Goal: Task Accomplishment & Management: Use online tool/utility

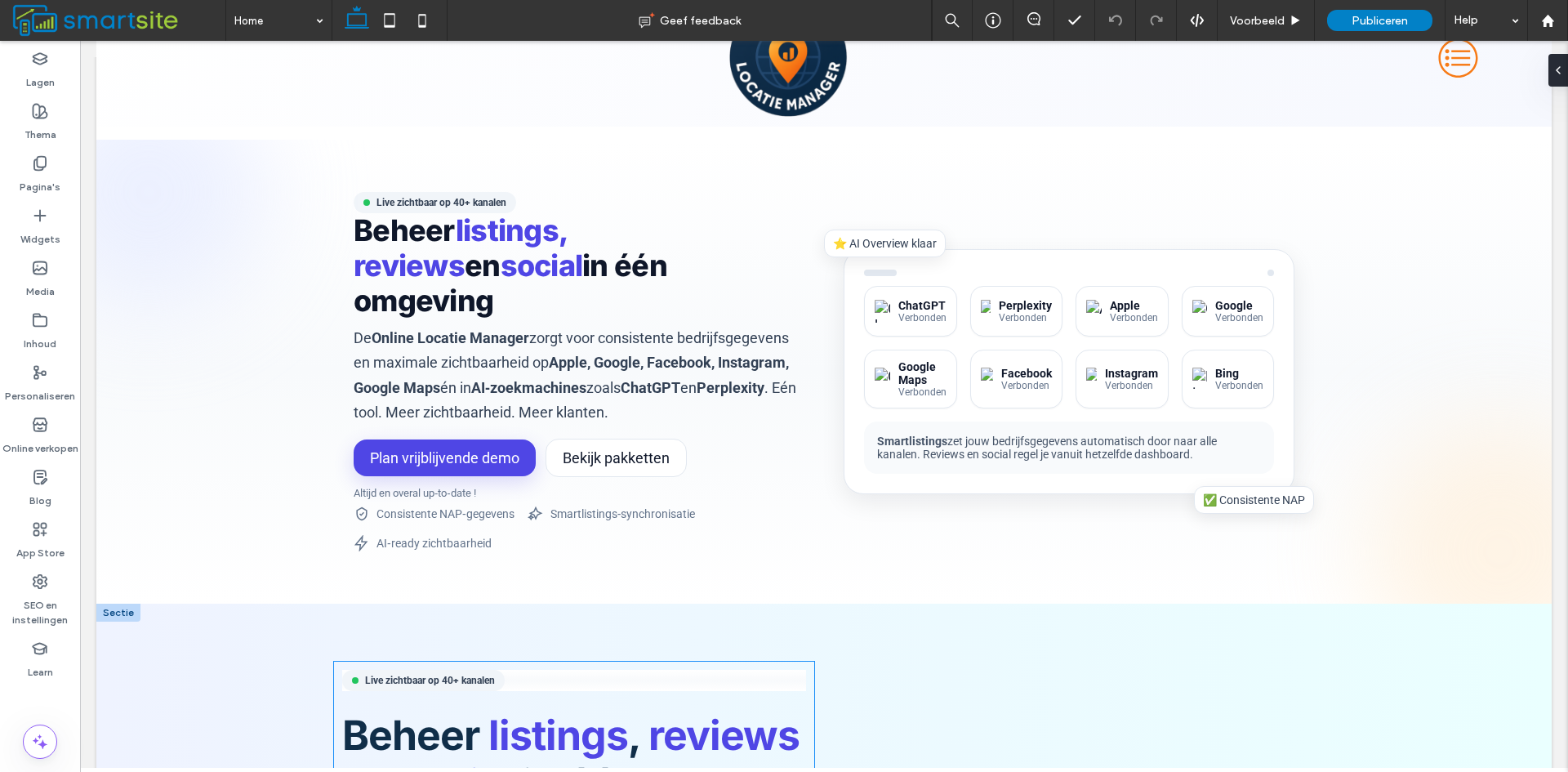
scroll to position [82, 0]
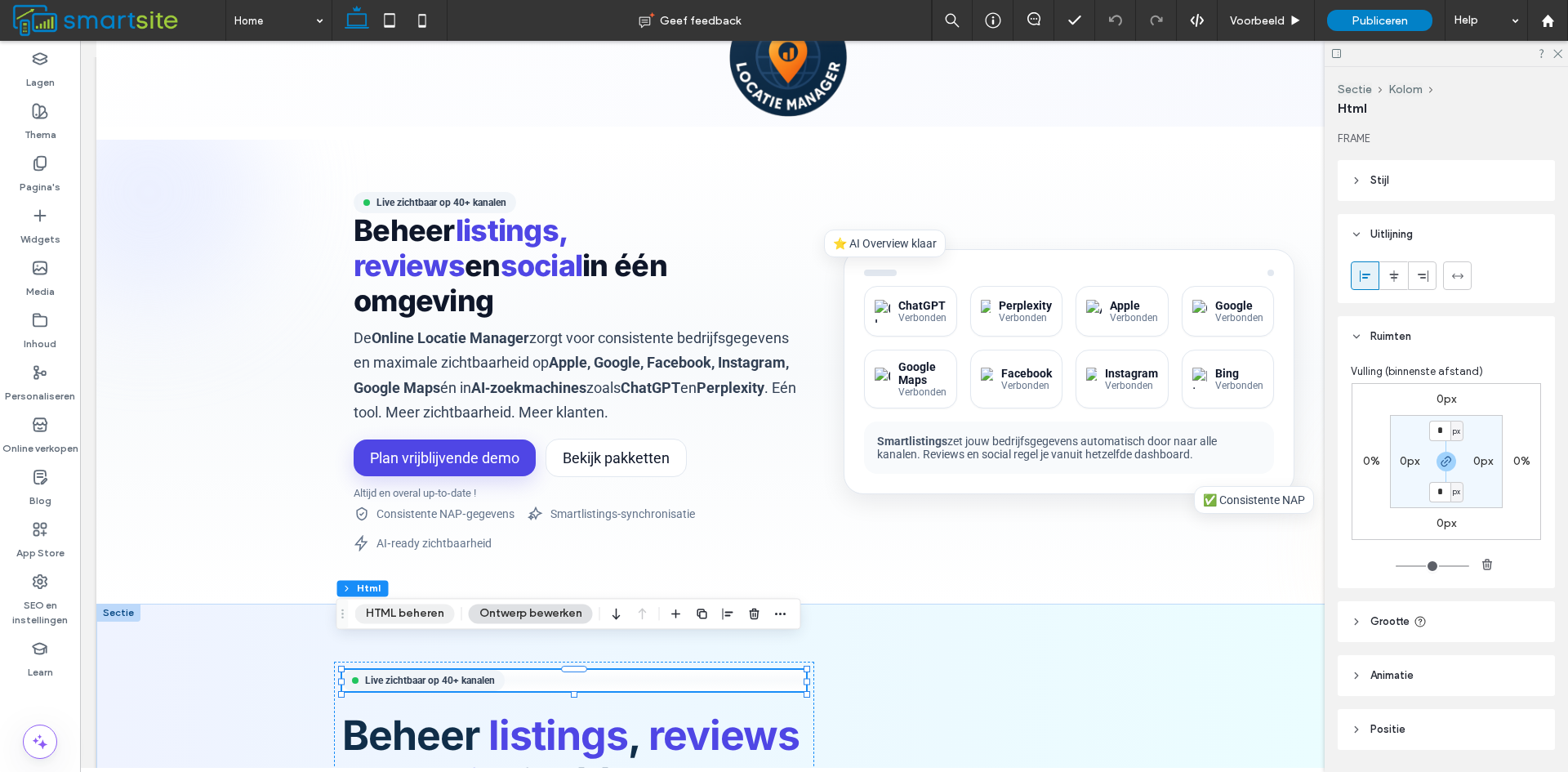
click at [373, 610] on button "HTML beheren" at bounding box center [405, 613] width 100 height 19
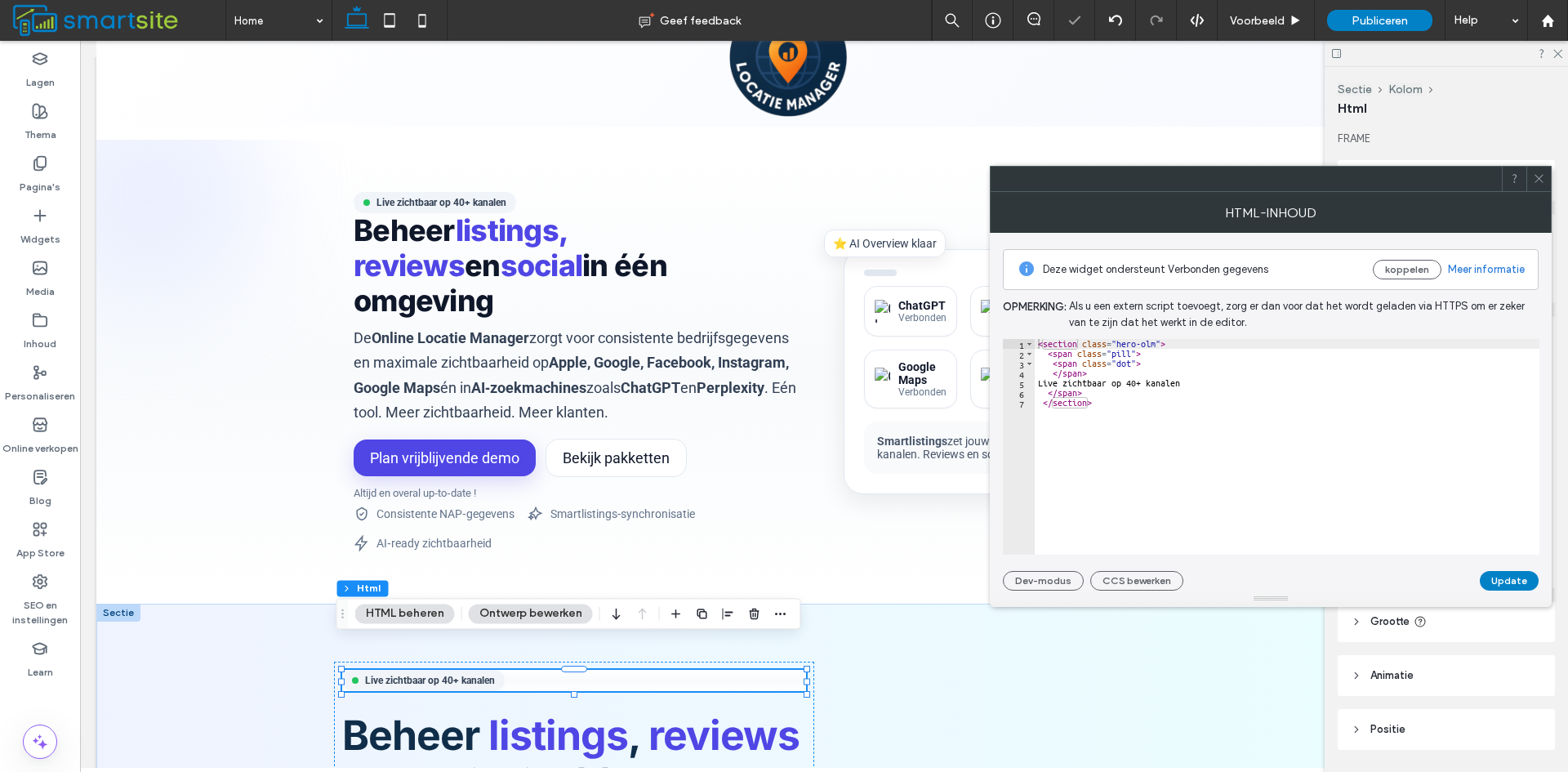
click at [1153, 583] on button "CCS bewerken" at bounding box center [1137, 580] width 93 height 19
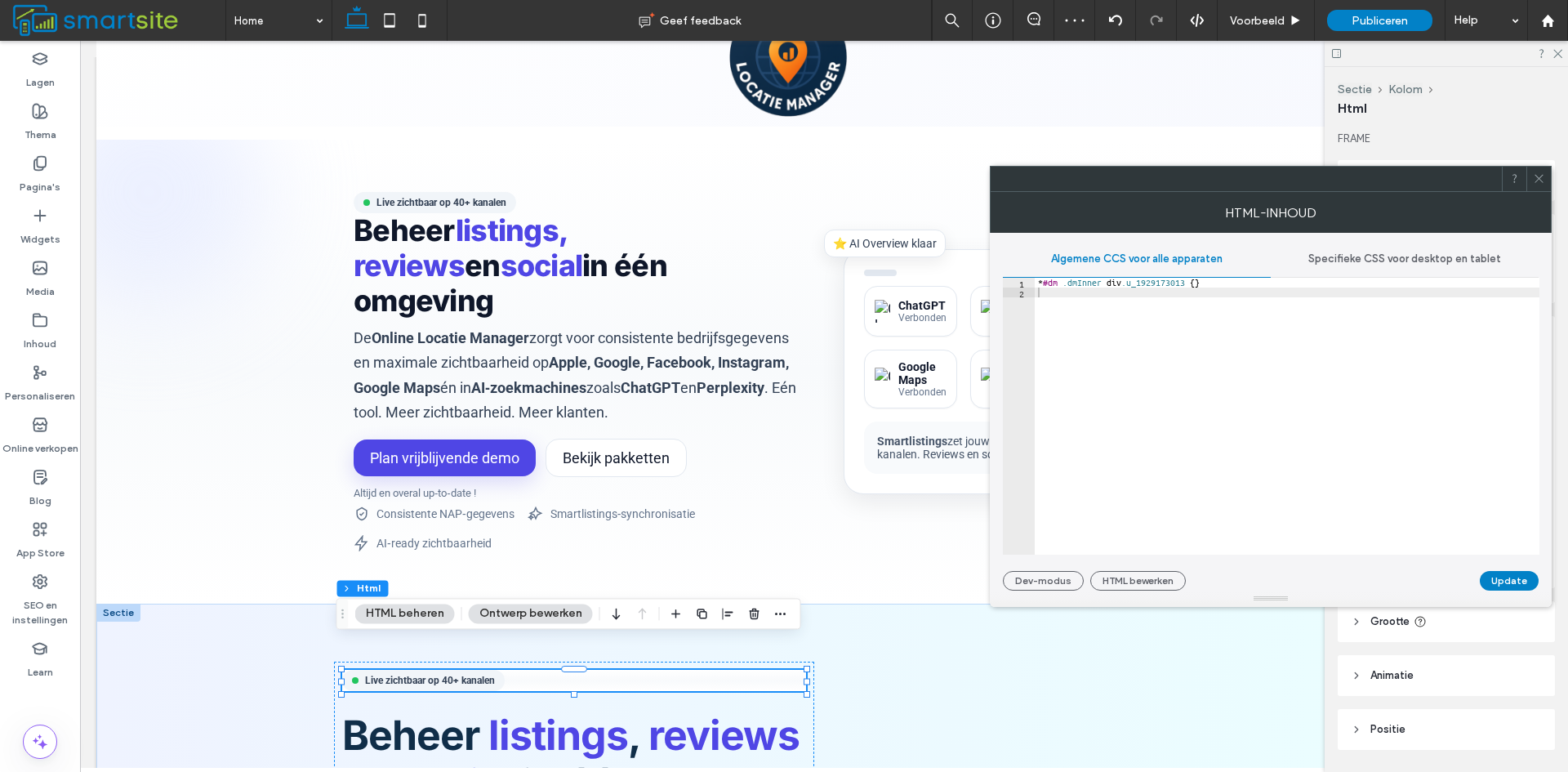
click at [1359, 253] on span "Specifieke CSS voor desktop en tablet" at bounding box center [1405, 259] width 193 height 13
click at [1098, 269] on div "Algemene CCS voor alle apparaten" at bounding box center [1137, 258] width 268 height 36
drag, startPoint x: 1328, startPoint y: 256, endPoint x: 1336, endPoint y: 262, distance: 10.0
click at [1331, 256] on span "Specifieke CSS voor desktop en tablet" at bounding box center [1405, 259] width 193 height 13
click at [1061, 586] on button "Dev-modus" at bounding box center [1043, 580] width 81 height 19
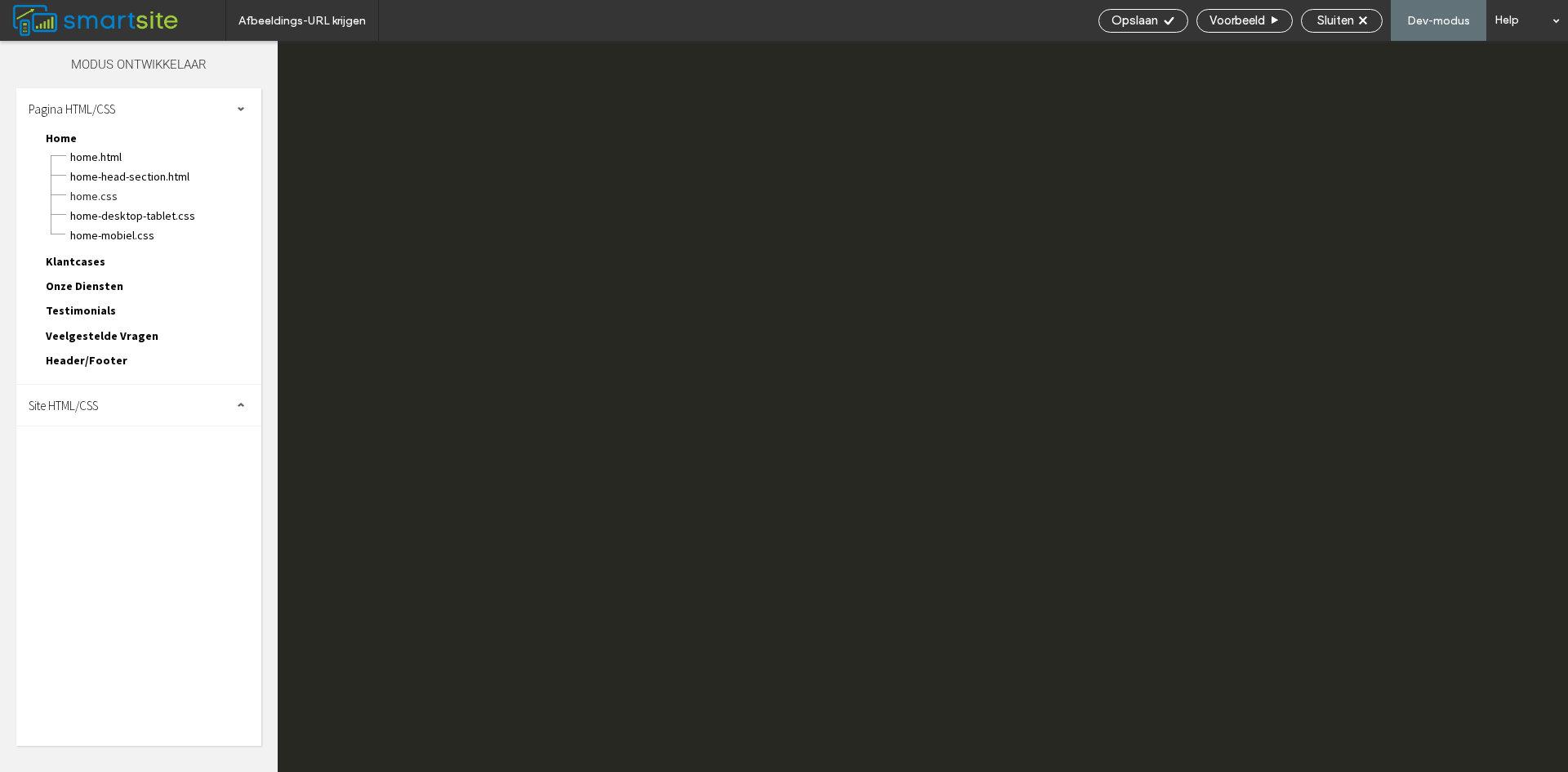
scroll to position [2151, 0]
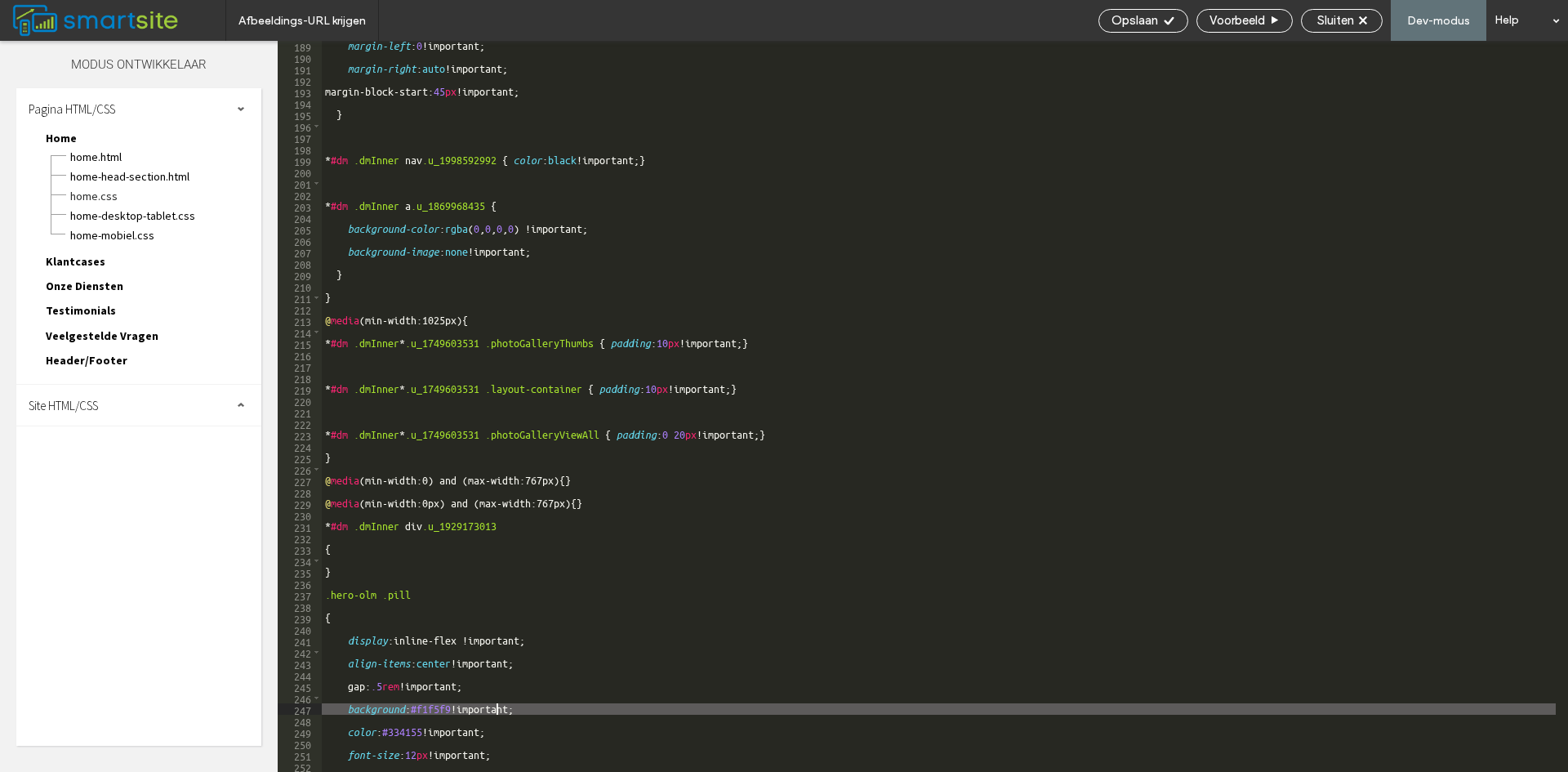
drag, startPoint x: 343, startPoint y: 704, endPoint x: 516, endPoint y: 710, distance: 173.1
click at [516, 710] on div "margin-left : 0 !important; margin-right : auto !important; margin-block-start:…" at bounding box center [938, 417] width 1234 height 754
click at [501, 710] on div "margin-left : 0 !important; margin-right : auto !important; margin-block-start:…" at bounding box center [938, 417] width 1234 height 754
click at [445, 709] on div "margin-left : 0 !important; margin-right : auto !important; margin-block-start:…" at bounding box center [938, 417] width 1234 height 754
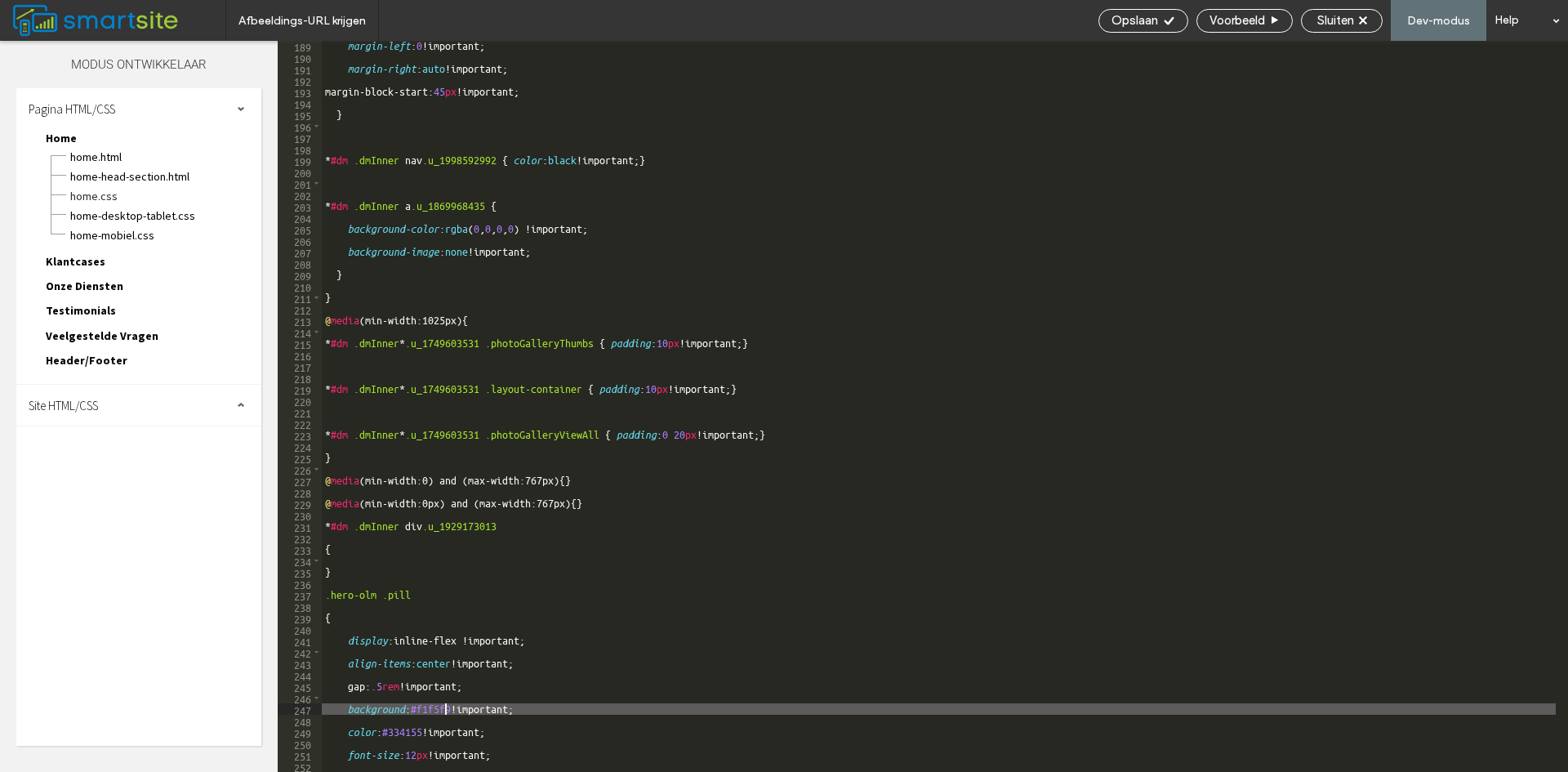
click at [442, 708] on div "margin-left : 0 !important; margin-right : auto !important; margin-block-start:…" at bounding box center [938, 417] width 1234 height 754
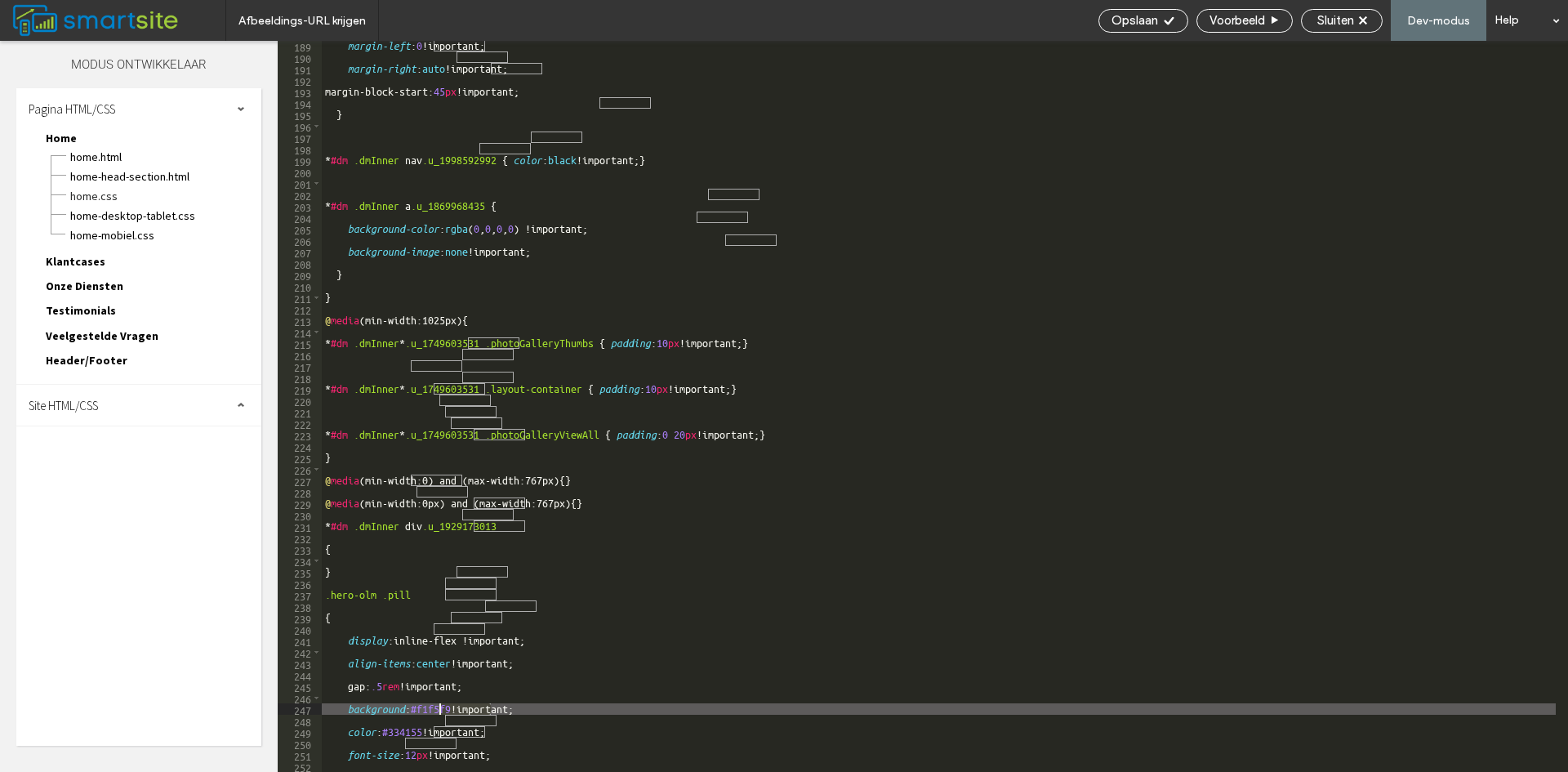
click at [442, 708] on div "margin-left : 0 !important; margin-right : auto !important; margin-block-start:…" at bounding box center [938, 406] width 1234 height 732
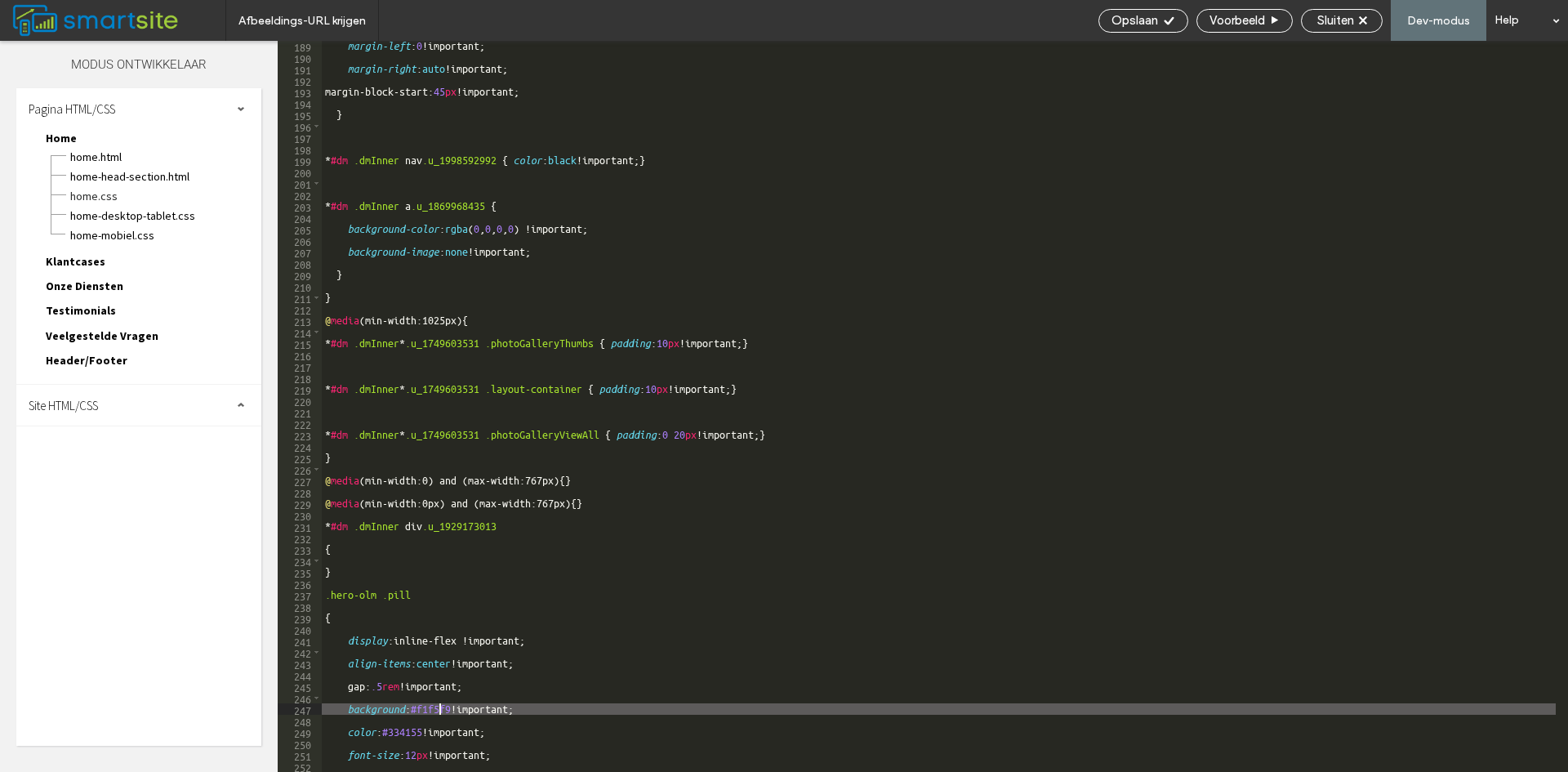
click at [441, 708] on div "margin-left : 0 !important; margin-right : auto !important; margin-block-start:…" at bounding box center [938, 417] width 1234 height 754
click at [151, 204] on div "Home-desktop-tablet.css" at bounding box center [165, 214] width 192 height 19
click at [153, 195] on span "Home.css" at bounding box center [165, 195] width 192 height 16
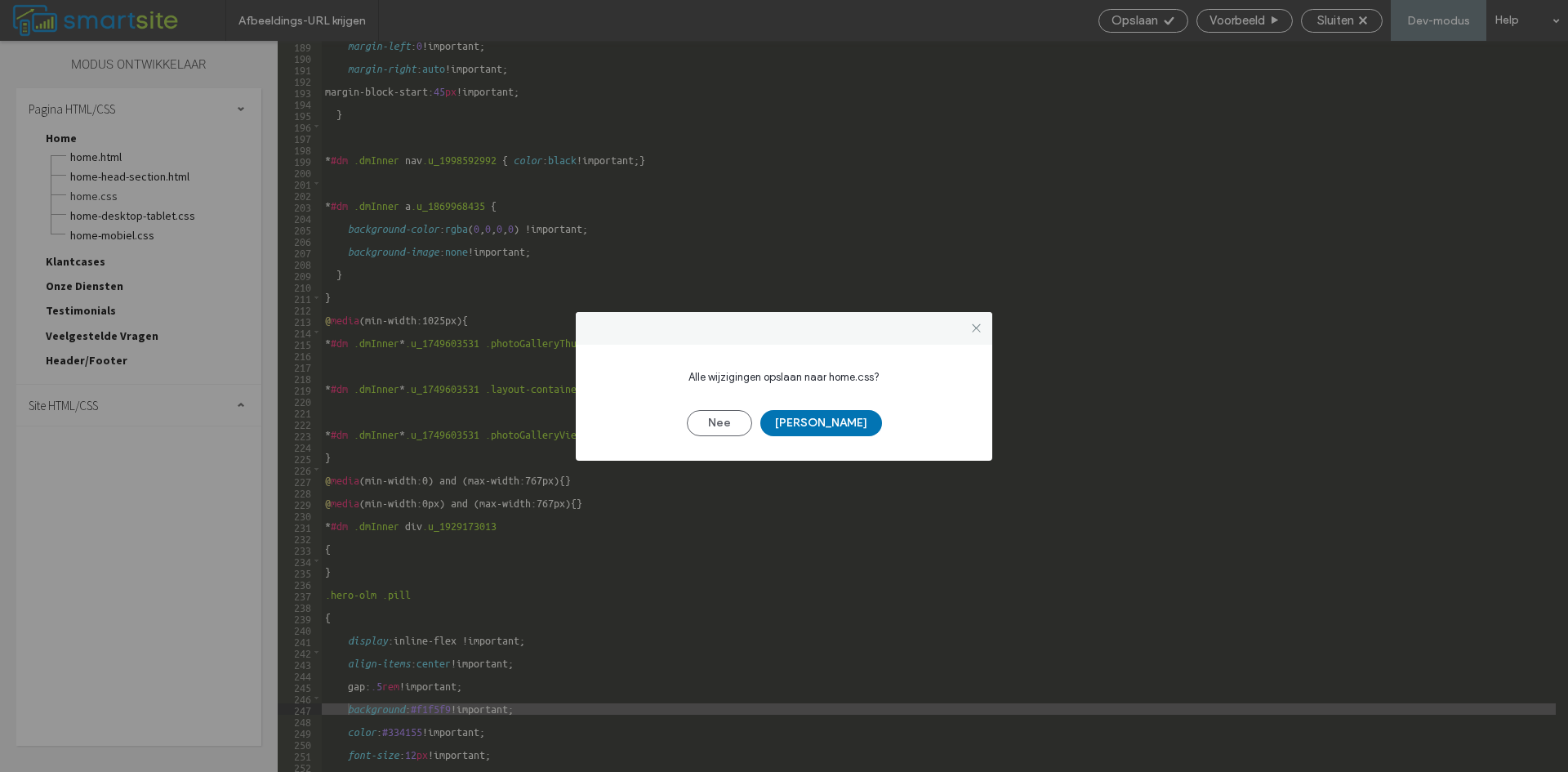
click at [834, 425] on button "[PERSON_NAME]" at bounding box center [821, 423] width 121 height 26
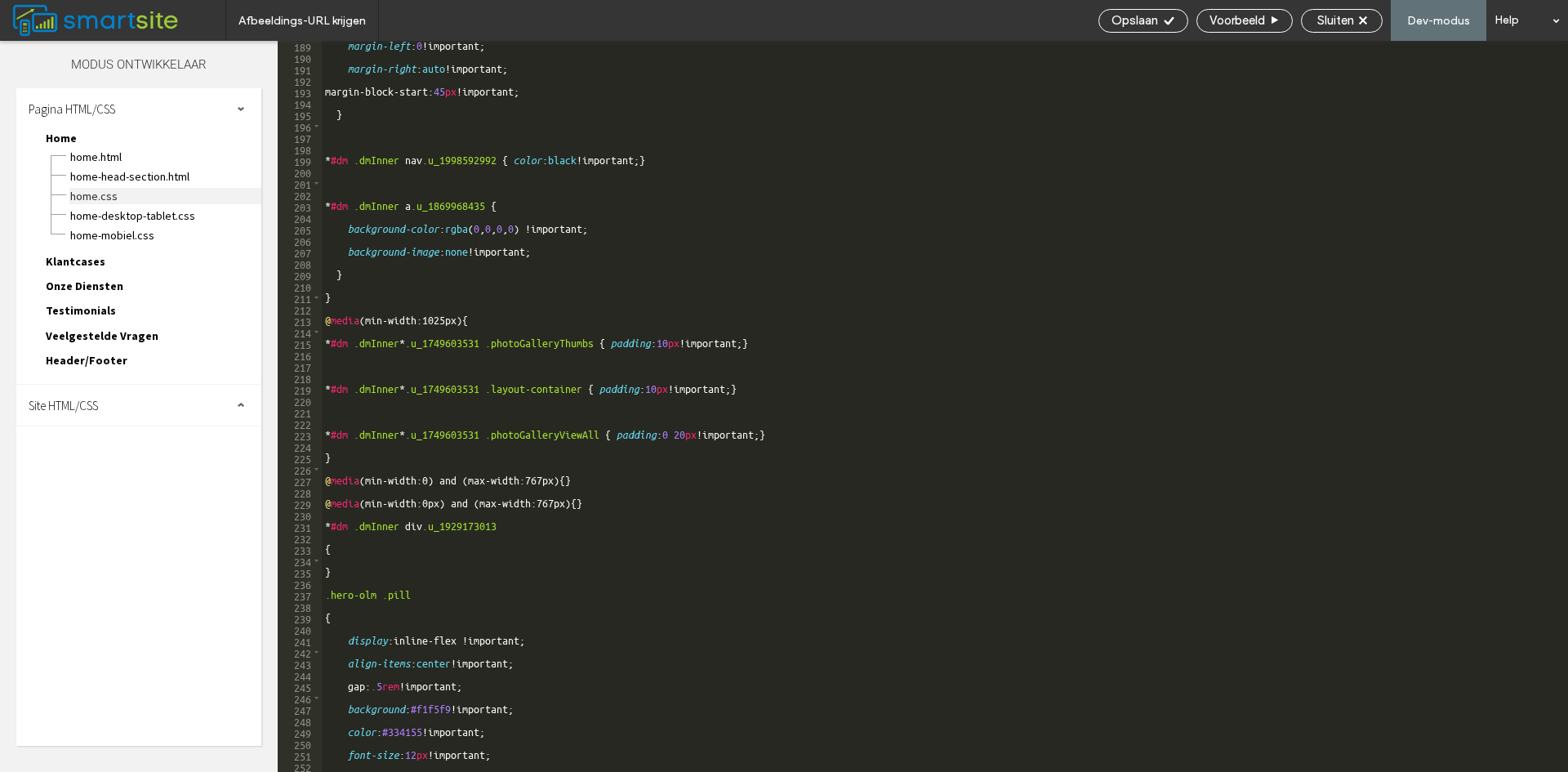
scroll to position [0, 0]
click at [100, 193] on span "Home.css" at bounding box center [165, 195] width 192 height 16
click at [123, 228] on span "Home-mobiel.css" at bounding box center [165, 235] width 192 height 16
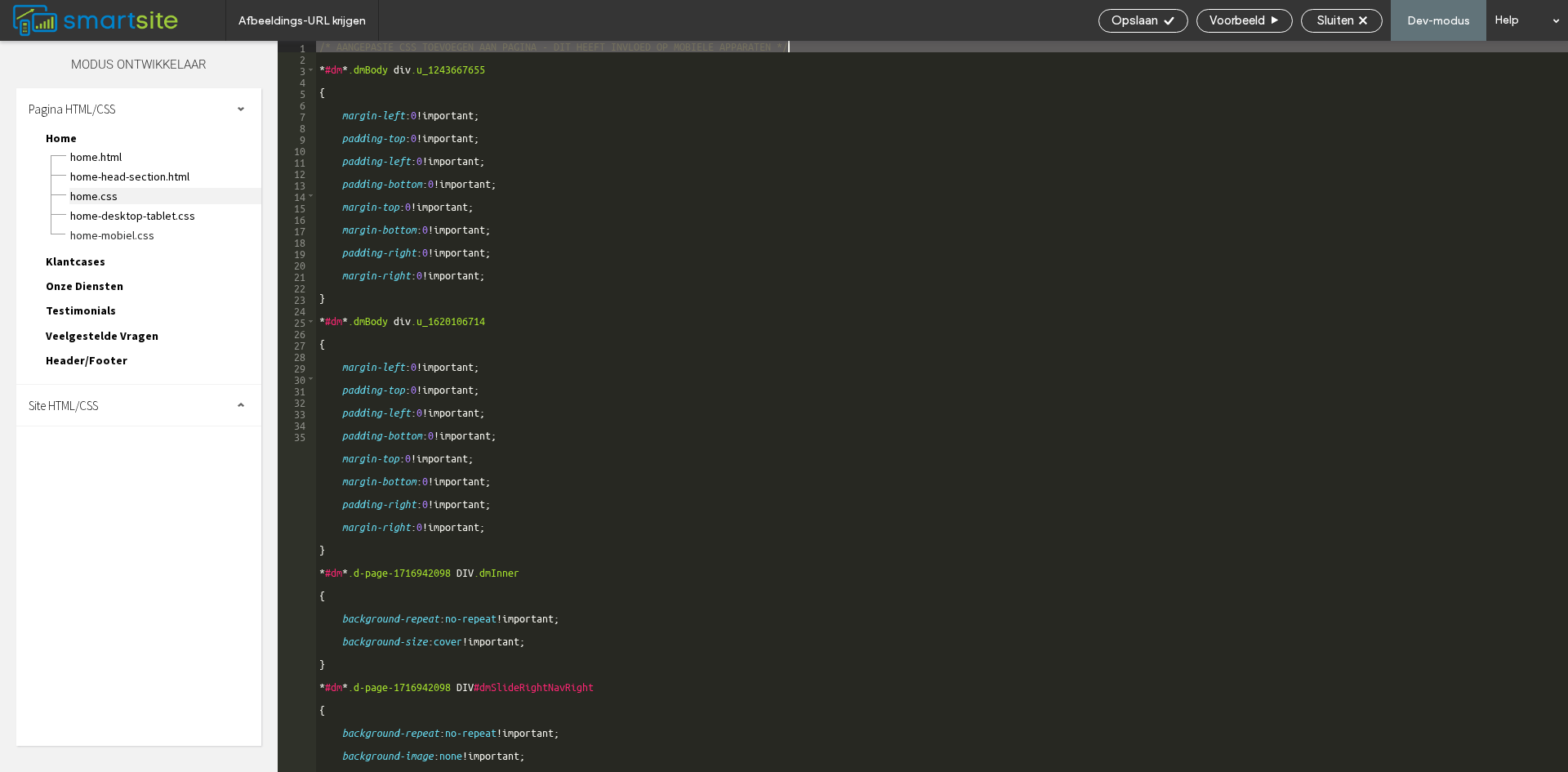
click at [117, 197] on span "Home.css" at bounding box center [165, 195] width 192 height 16
type textarea "**********"
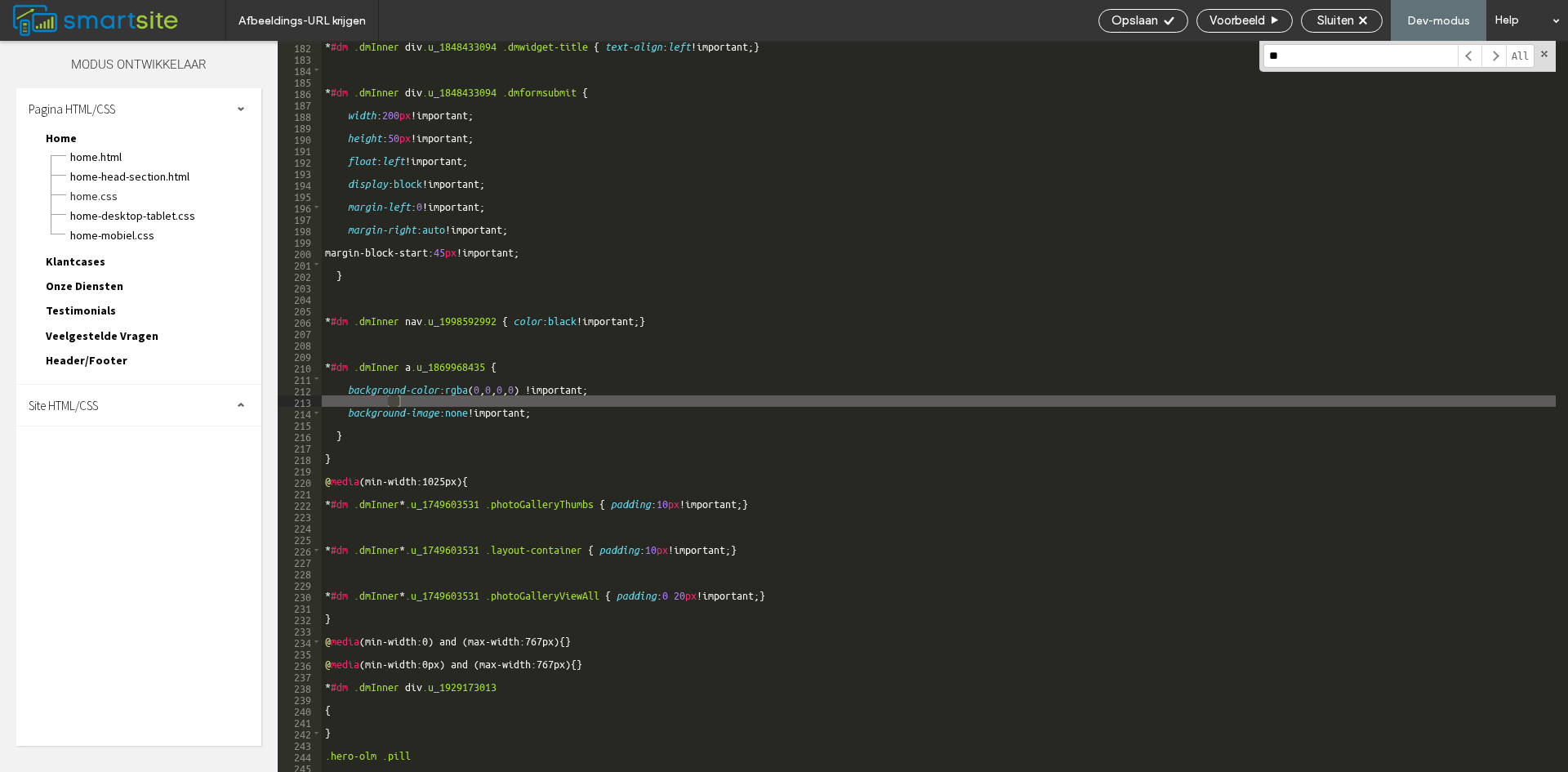
scroll to position [2071, 0]
type input "****"
click at [113, 215] on span "Home-desktop-tablet.css" at bounding box center [165, 216] width 192 height 16
type textarea "**********"
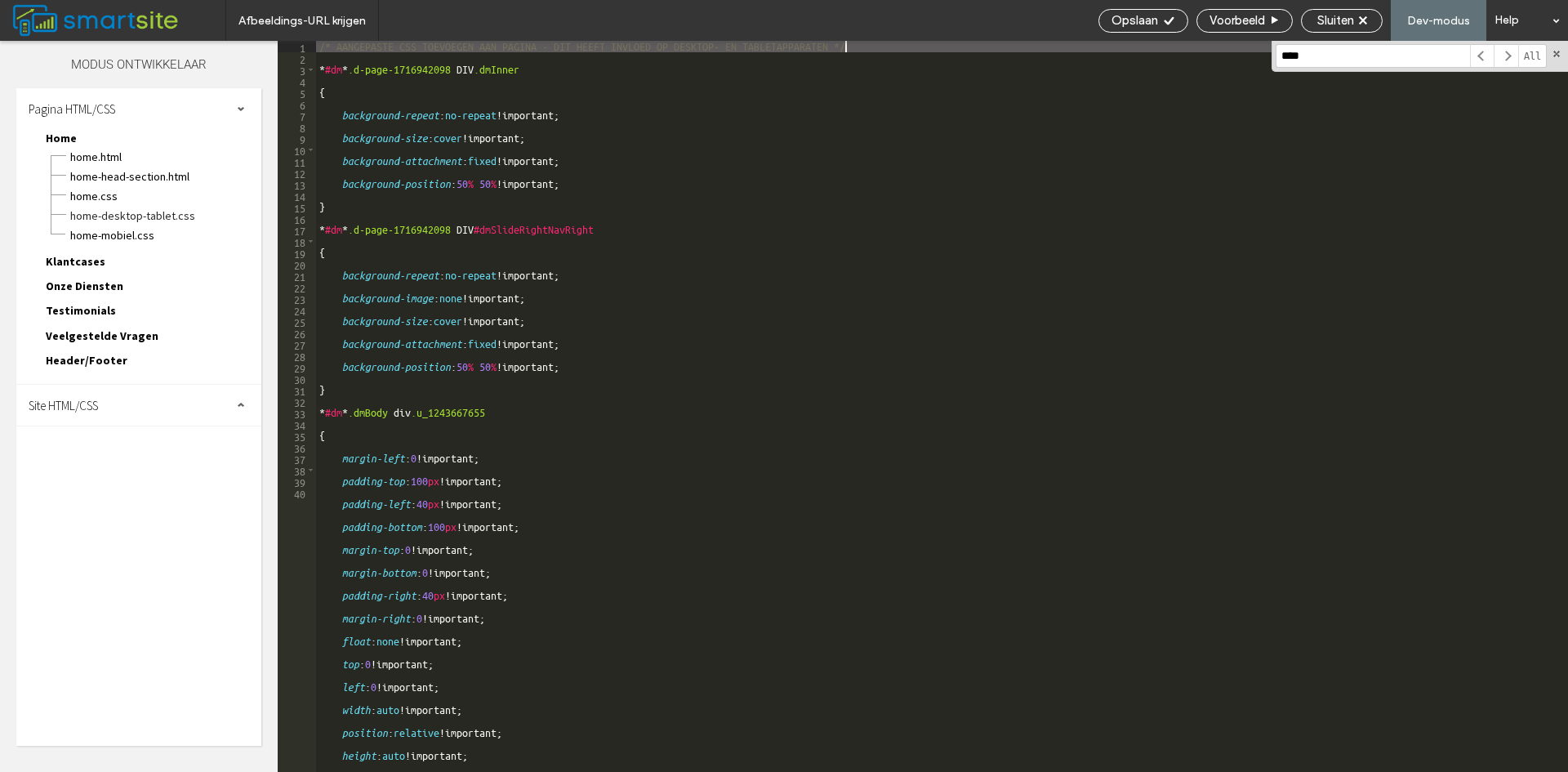
click at [1365, 59] on input "****" at bounding box center [1374, 56] width 194 height 24
type input "****"
click at [149, 229] on span "Home-mobiel.css" at bounding box center [165, 235] width 192 height 16
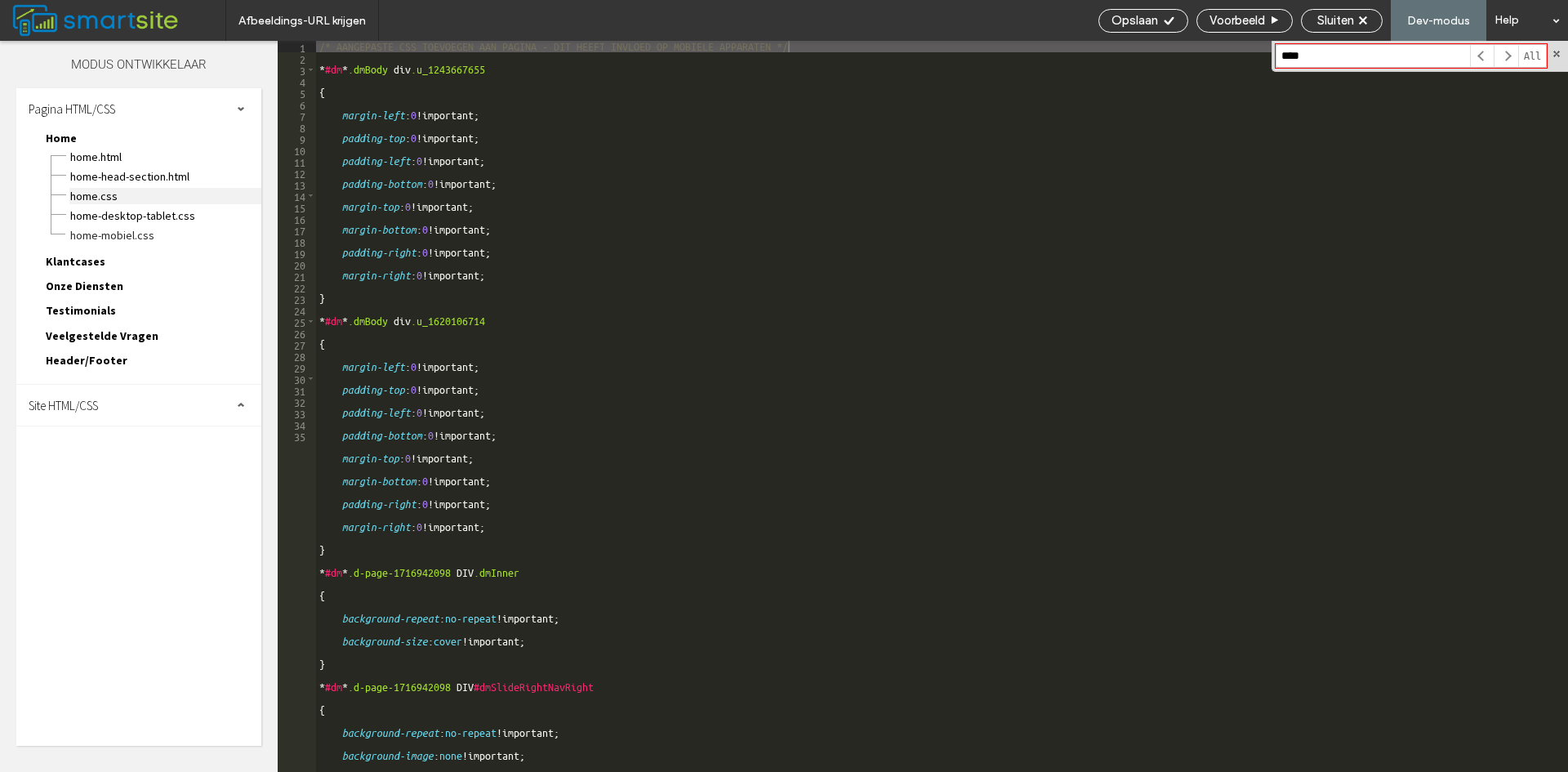
click at [111, 202] on span "Home.css" at bounding box center [165, 195] width 192 height 16
type textarea "**********"
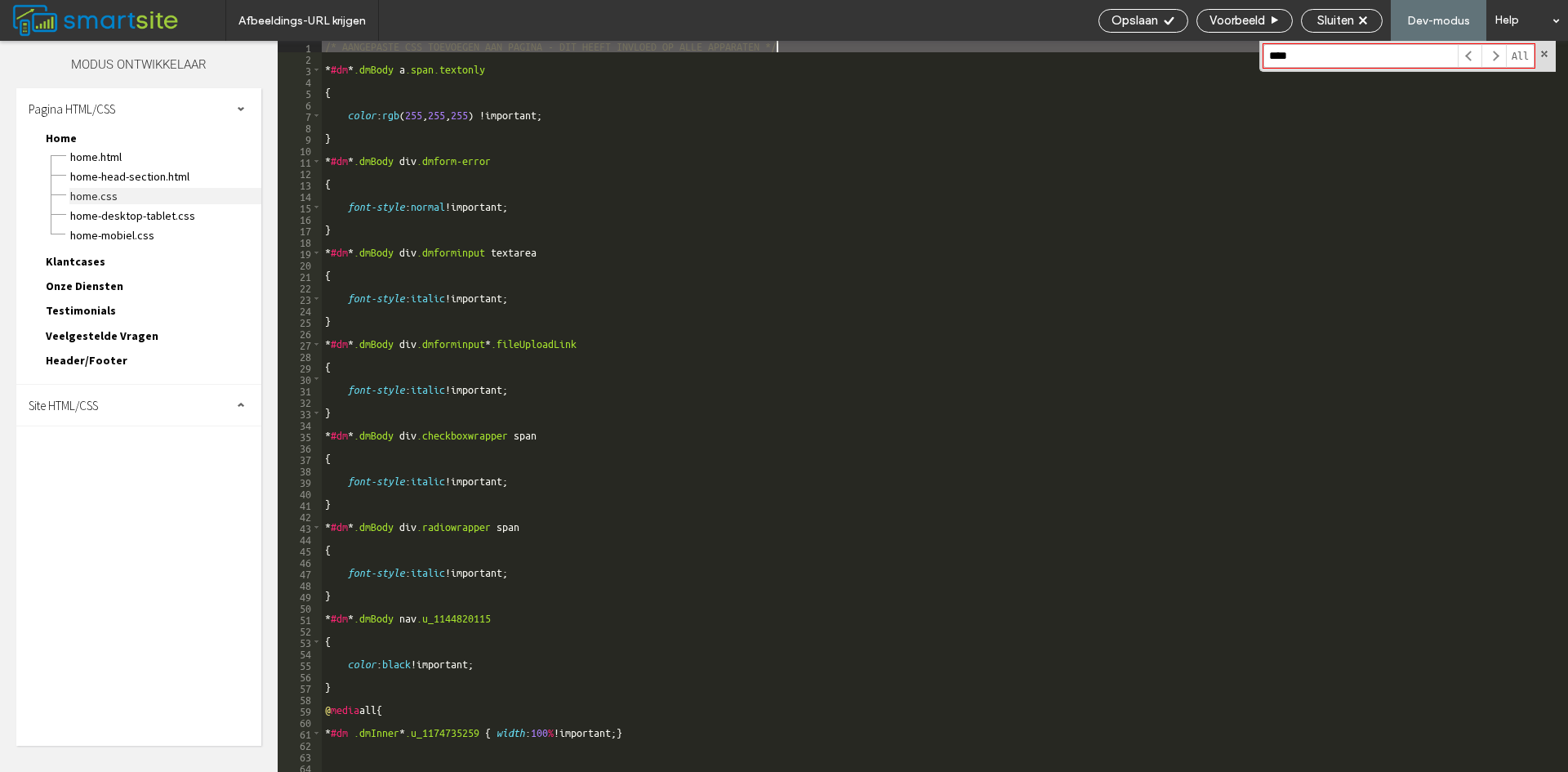
scroll to position [0, 0]
click at [1387, 57] on input "****" at bounding box center [1361, 56] width 194 height 24
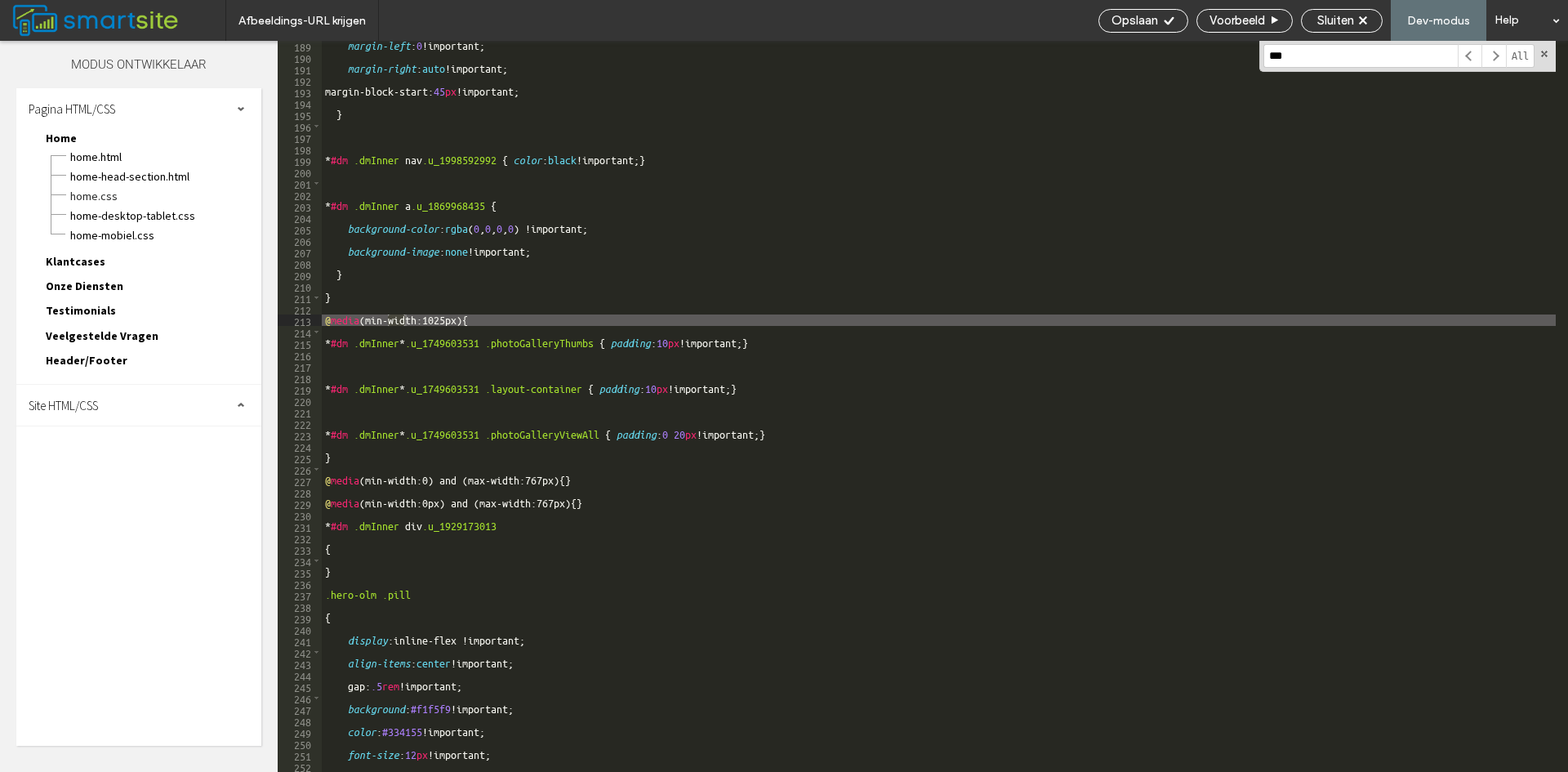
scroll to position [2151, 0]
type input "***"
type textarea "*******"
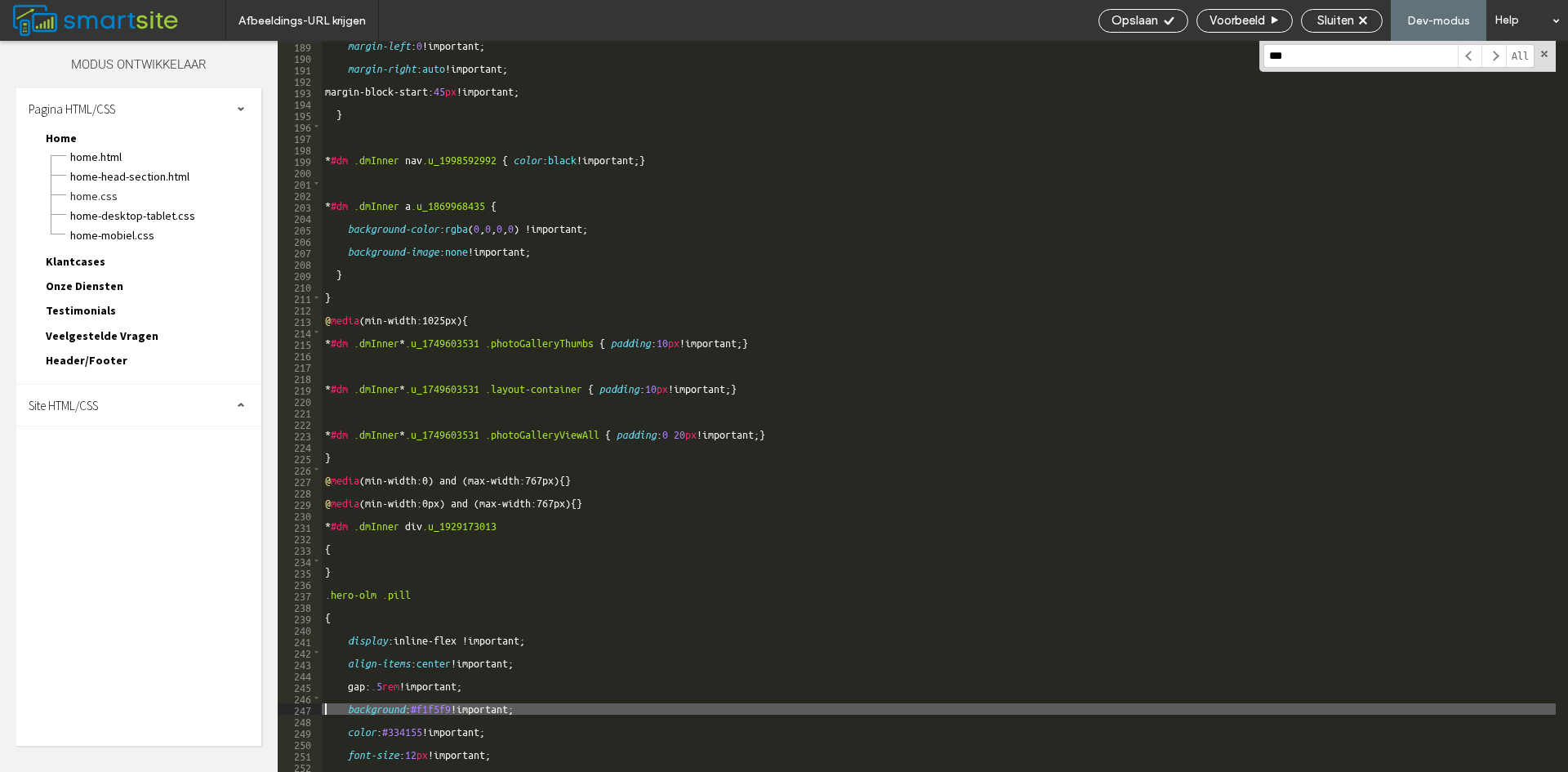
click at [343, 705] on div "margin-left : 0 !important; margin-right : auto !important; margin-block-start:…" at bounding box center [938, 417] width 1234 height 754
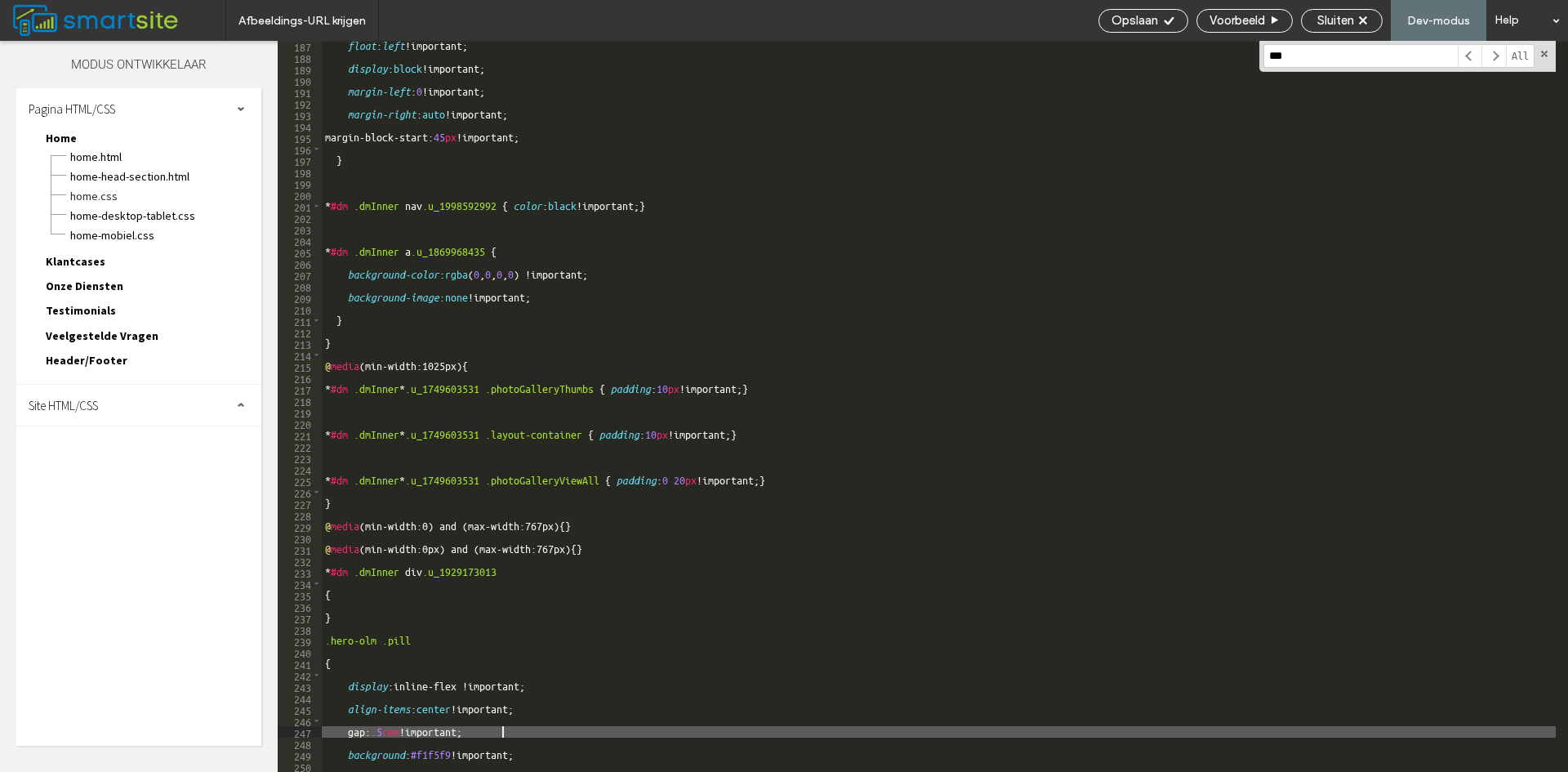
scroll to position [2128, 0]
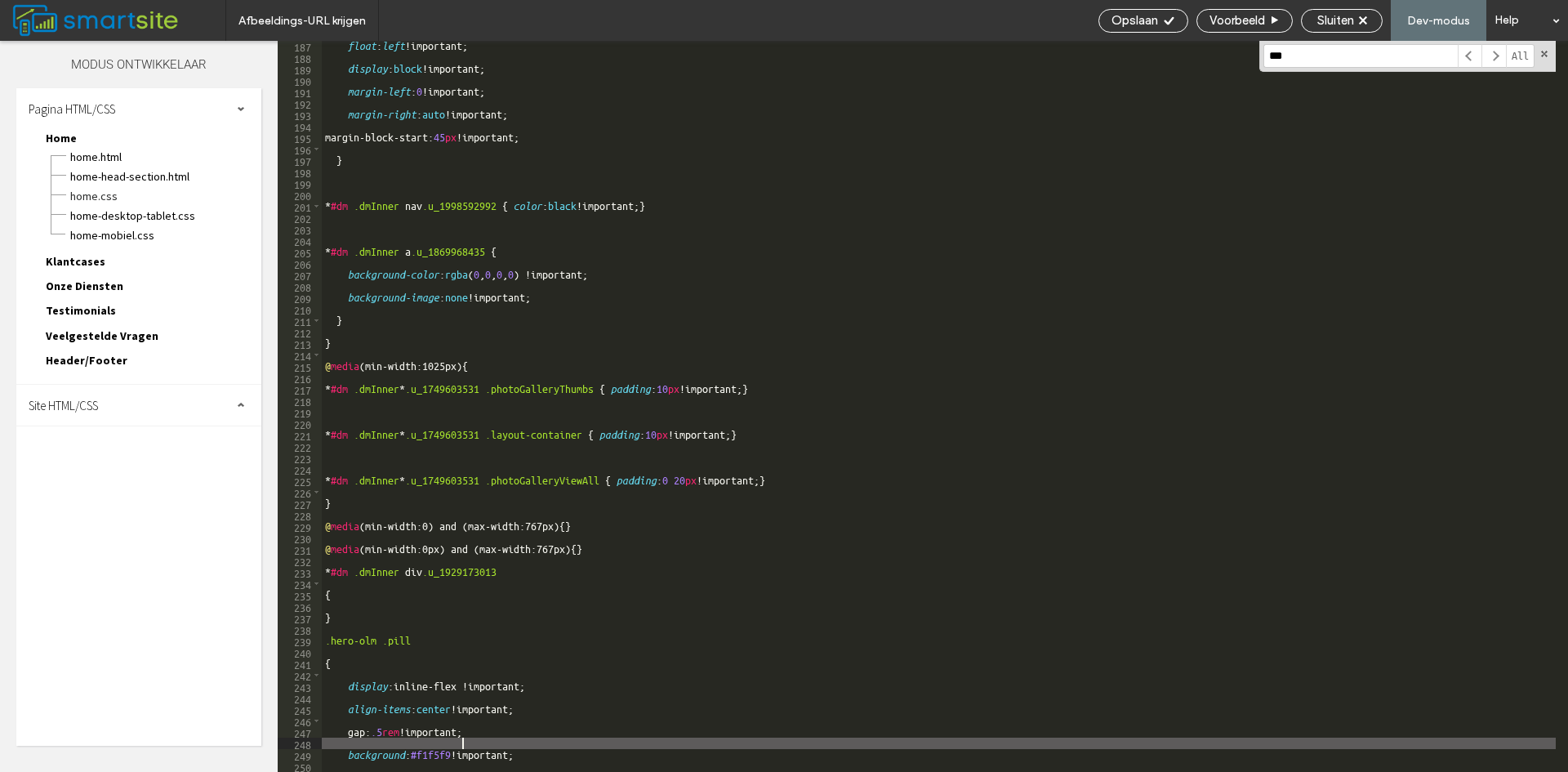
type textarea "*"
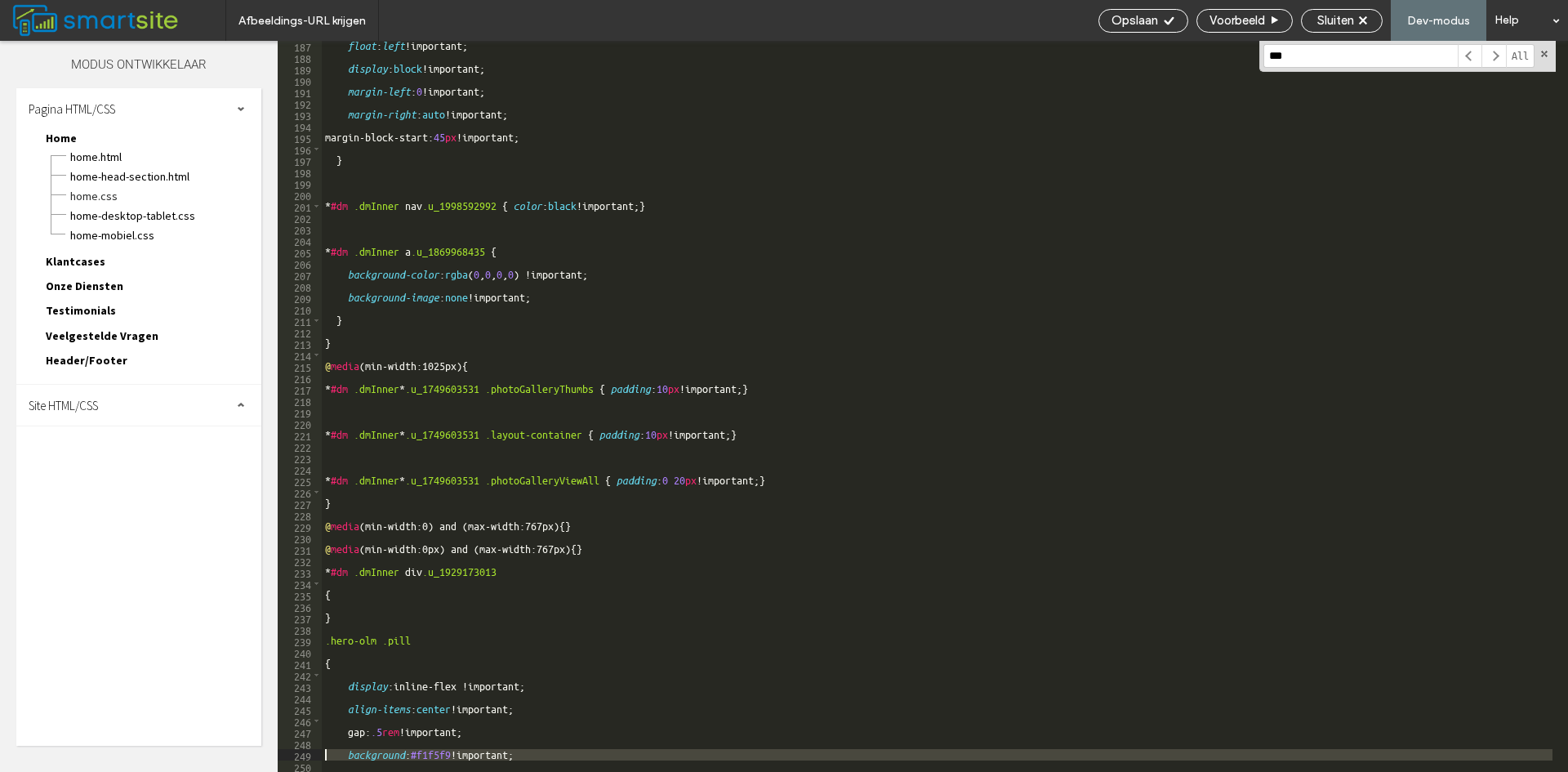
drag, startPoint x: 563, startPoint y: 760, endPoint x: 317, endPoint y: 754, distance: 246.1
click at [317, 754] on div "187 188 189 190 191 192 193 194 195 196 197 198 199 200 201 202 203 204 205 206…" at bounding box center [923, 406] width 1291 height 732
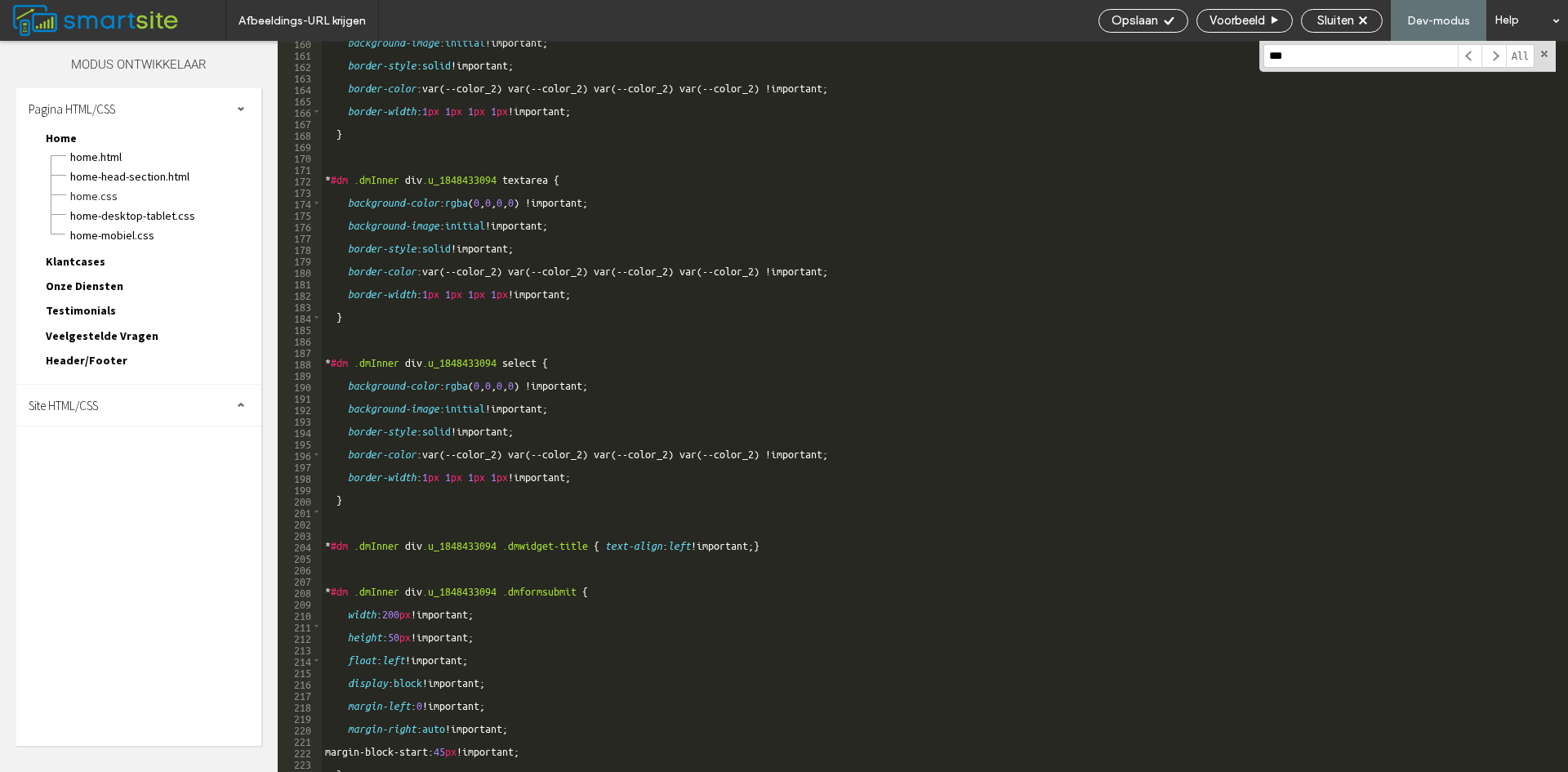
scroll to position [1822, 0]
click at [1326, 28] on div "Sluiten" at bounding box center [1342, 20] width 82 height 24
click at [1348, 22] on span "Sluiten" at bounding box center [1336, 20] width 37 height 14
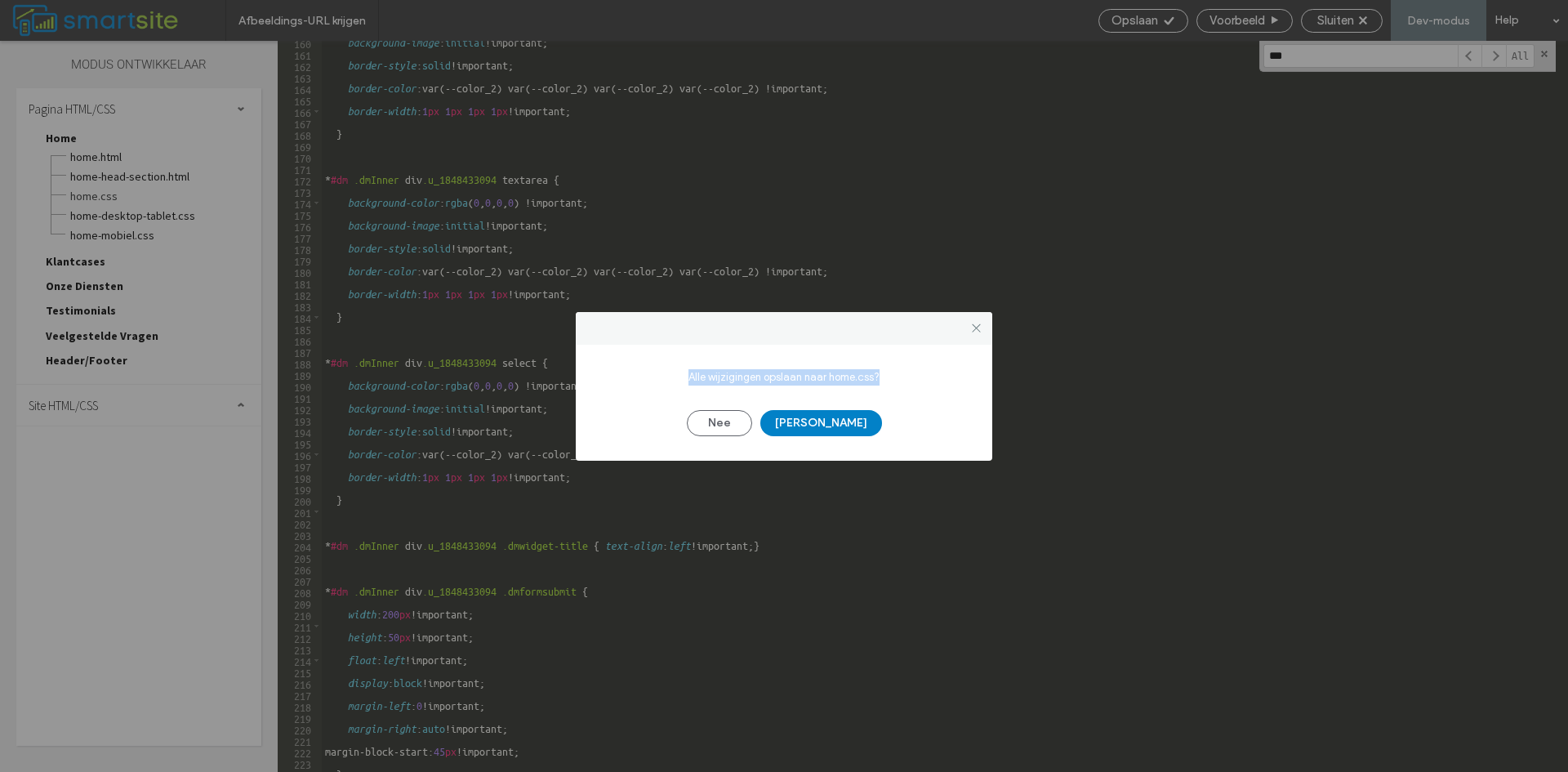
drag, startPoint x: 662, startPoint y: 365, endPoint x: 921, endPoint y: 385, distance: 259.8
click at [921, 385] on div "Alle wijzigingen opslaan naar home.css? Nee Ja" at bounding box center [784, 399] width 368 height 75
click at [877, 387] on div "Alle wijzigingen opslaan naar home.css? Nee Ja" at bounding box center [784, 399] width 368 height 75
click at [811, 419] on button "[PERSON_NAME]" at bounding box center [821, 423] width 121 height 26
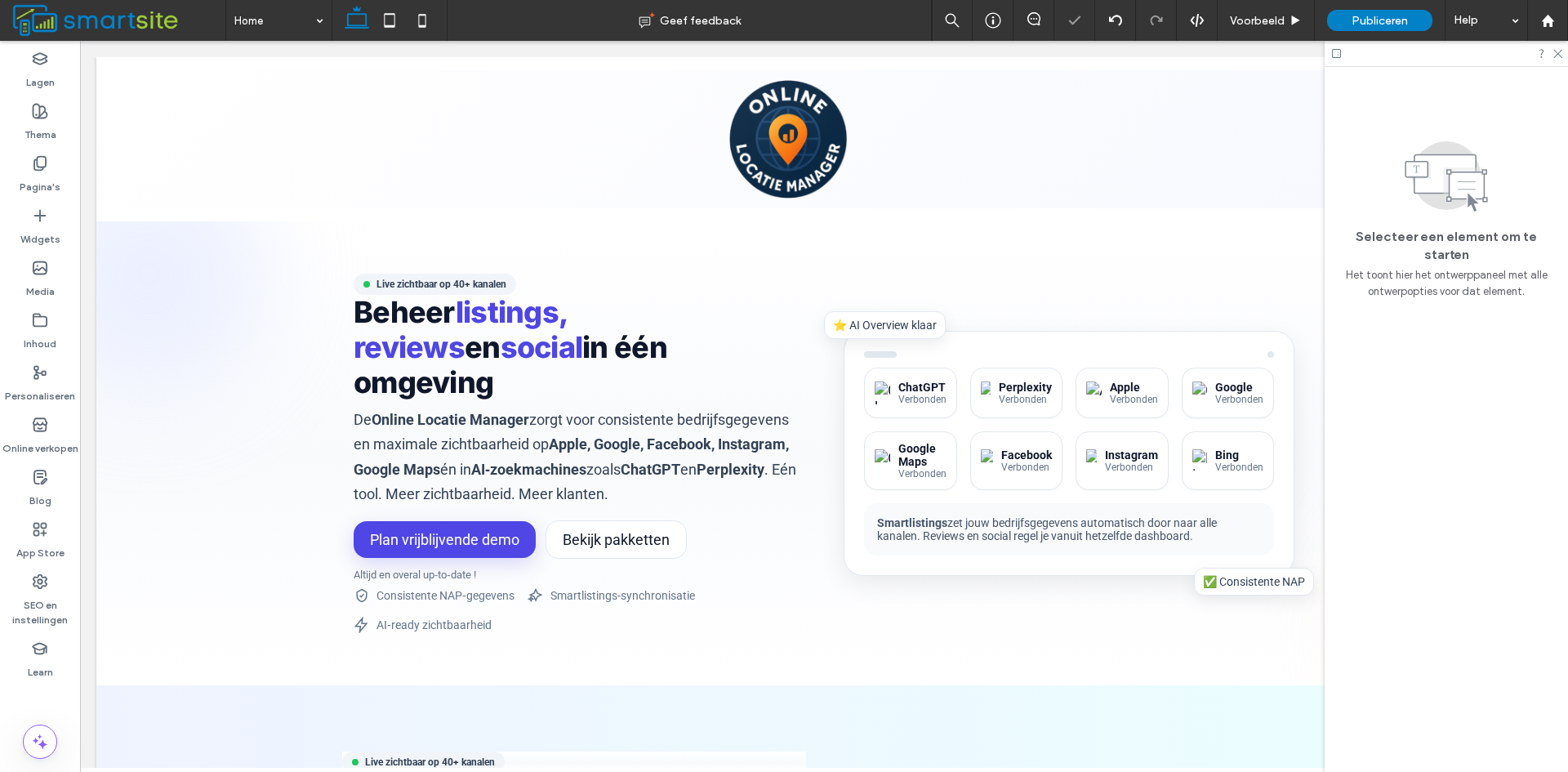
scroll to position [0, 0]
